Goal: Navigation & Orientation: Go to known website

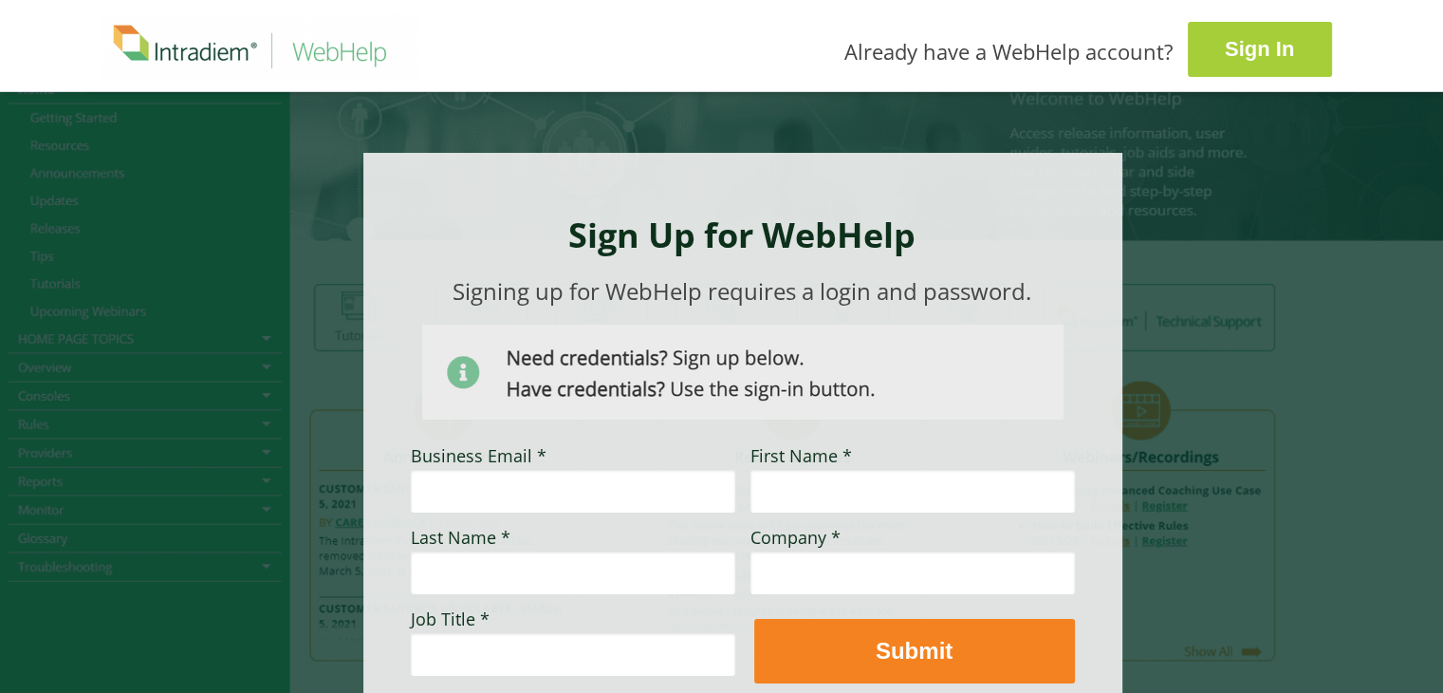
click at [1225, 59] on strong "Sign In" at bounding box center [1259, 49] width 69 height 24
